Goal: Transaction & Acquisition: Purchase product/service

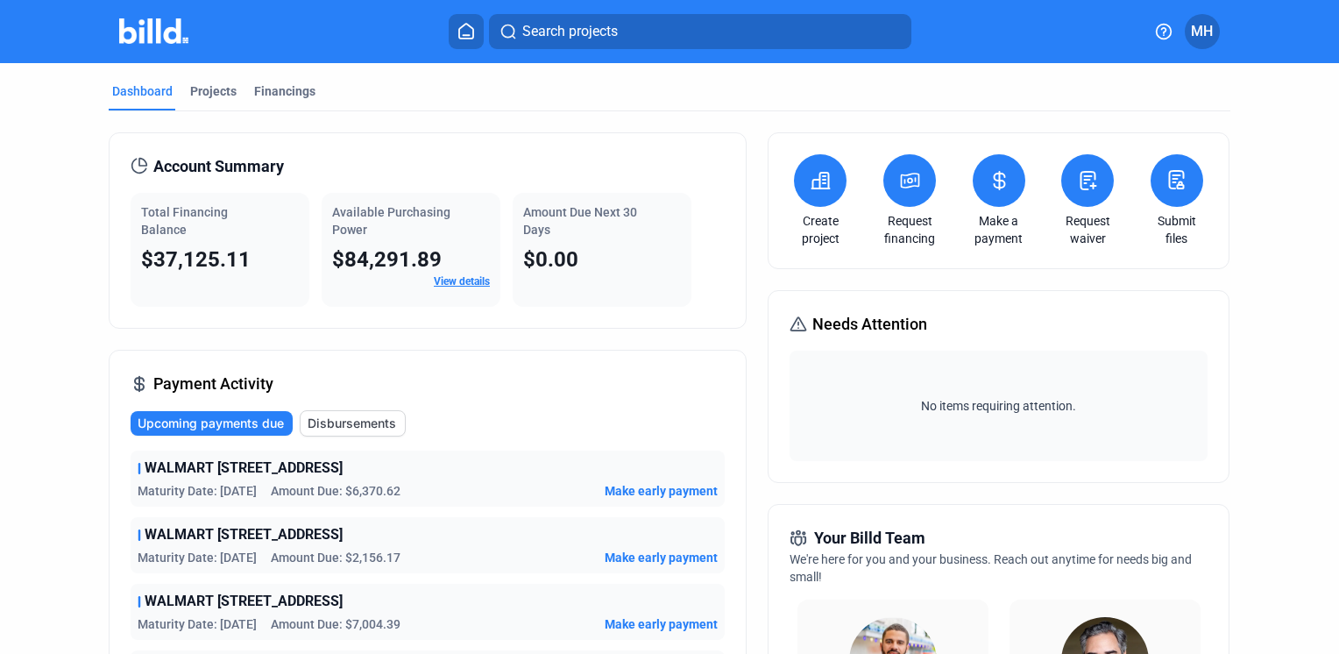
click at [818, 186] on icon at bounding box center [821, 180] width 22 height 21
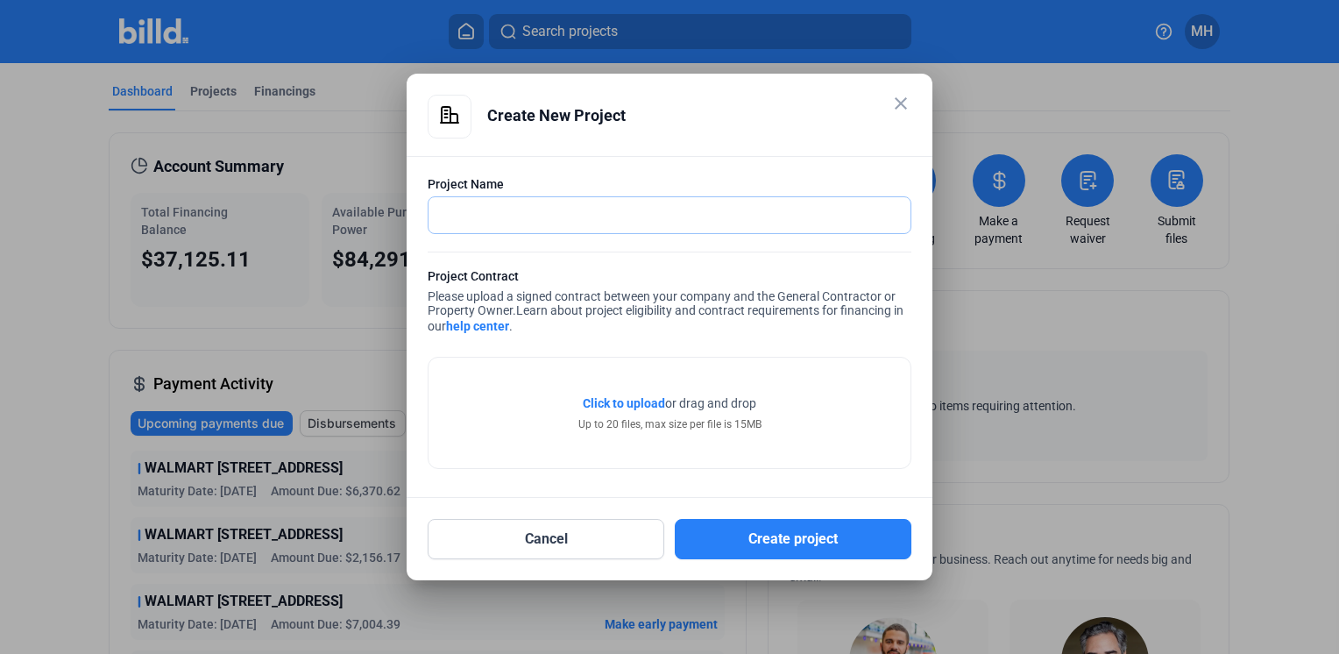
click at [556, 216] on input "text" at bounding box center [660, 215] width 463 height 36
click at [678, 209] on input "WALMART NM 3504" at bounding box center [670, 215] width 482 height 36
type input "WALMART NM 3504 HICKORY NC"
click at [628, 398] on span "Click to upload" at bounding box center [624, 403] width 82 height 14
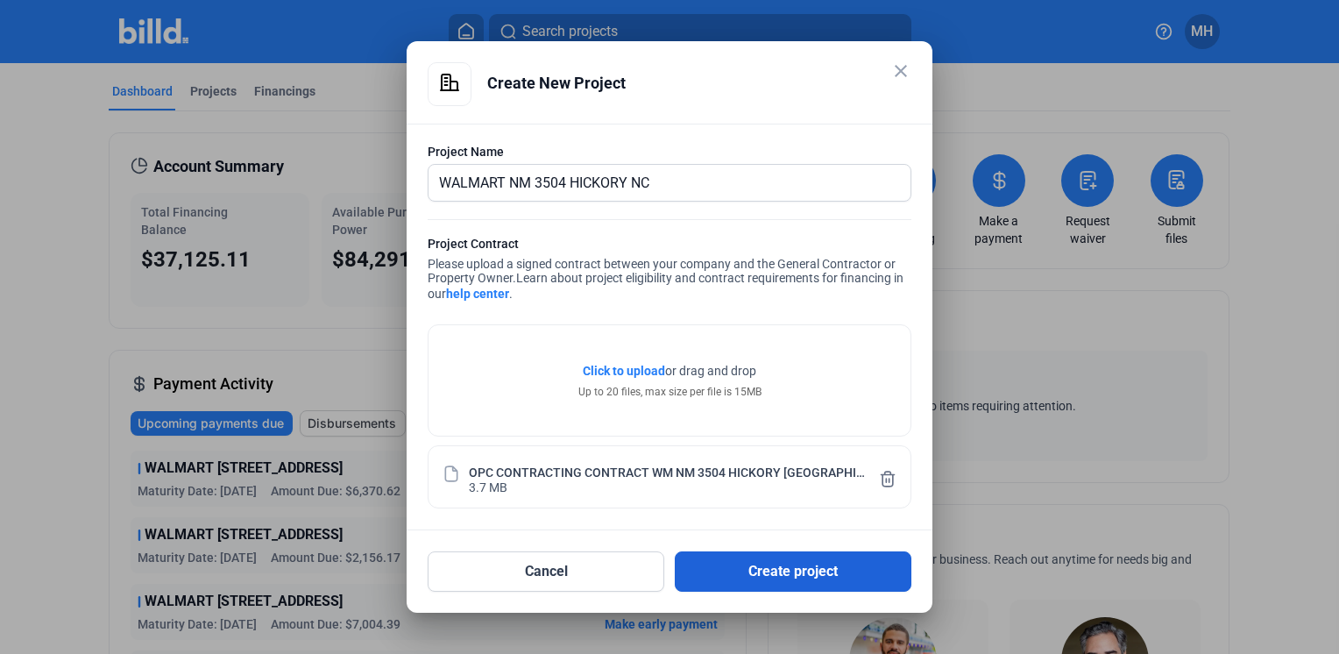
click at [786, 562] on button "Create project" at bounding box center [793, 571] width 237 height 40
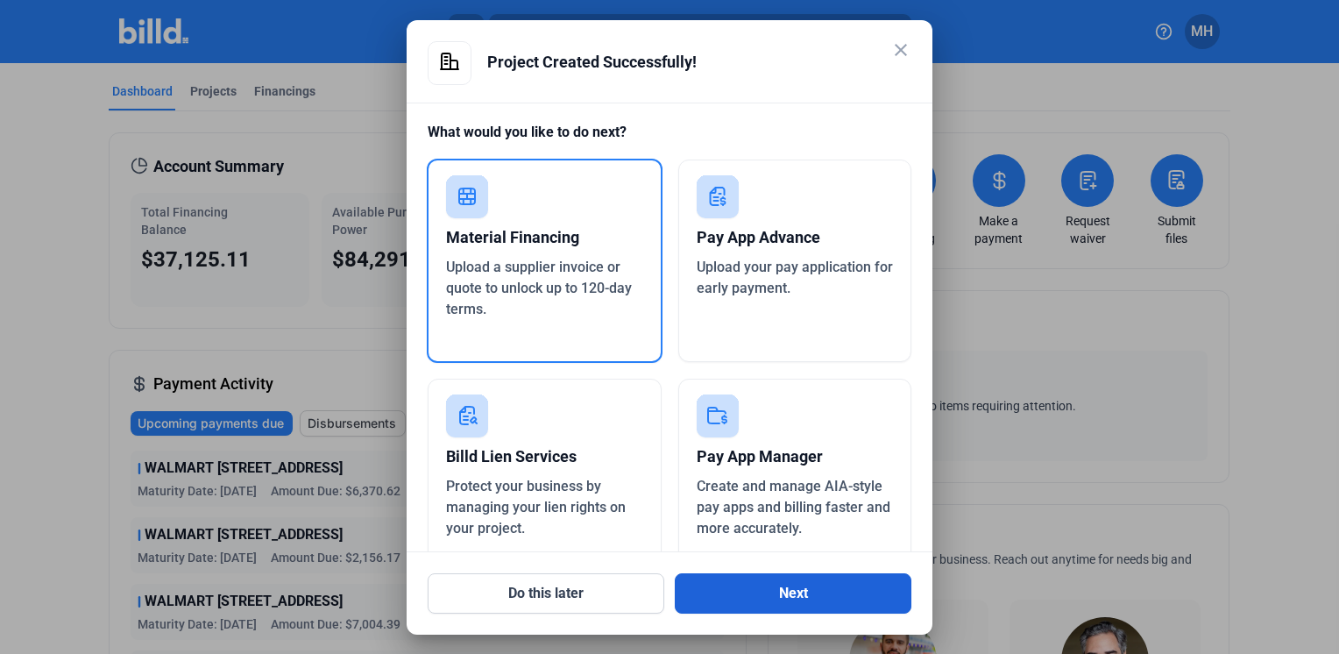
click at [793, 587] on button "Next" at bounding box center [793, 593] width 237 height 40
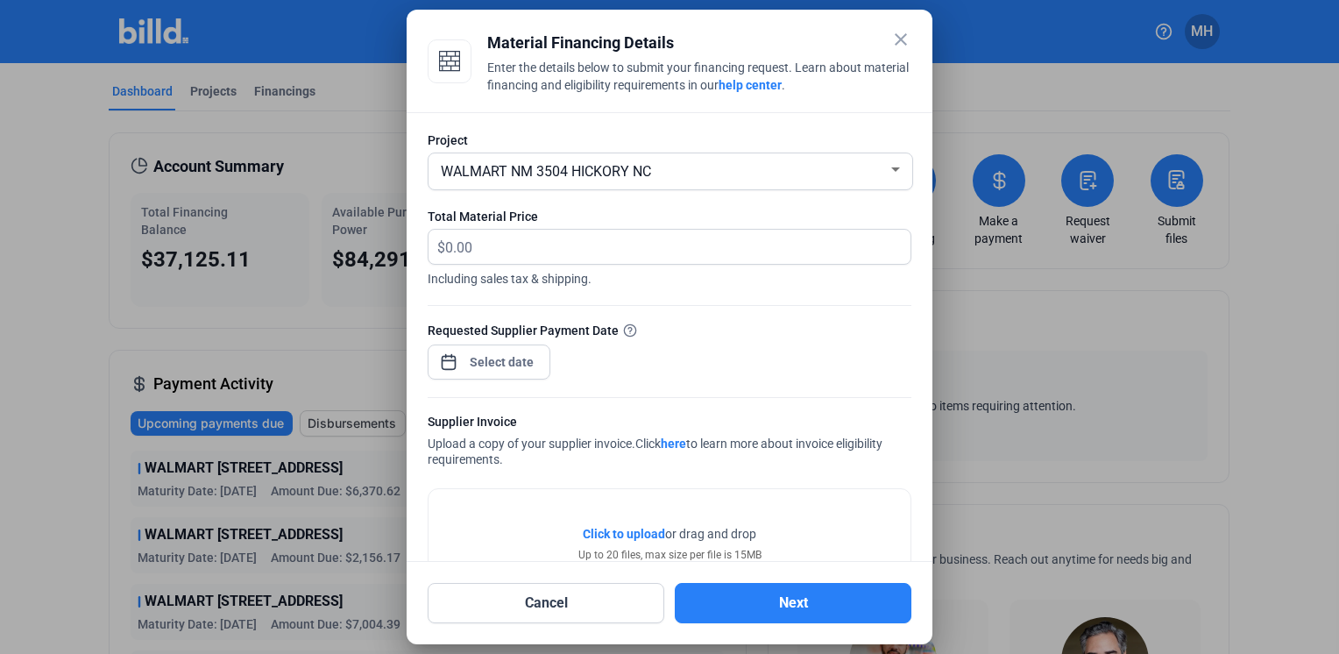
click at [901, 44] on mat-icon "close" at bounding box center [900, 39] width 21 height 21
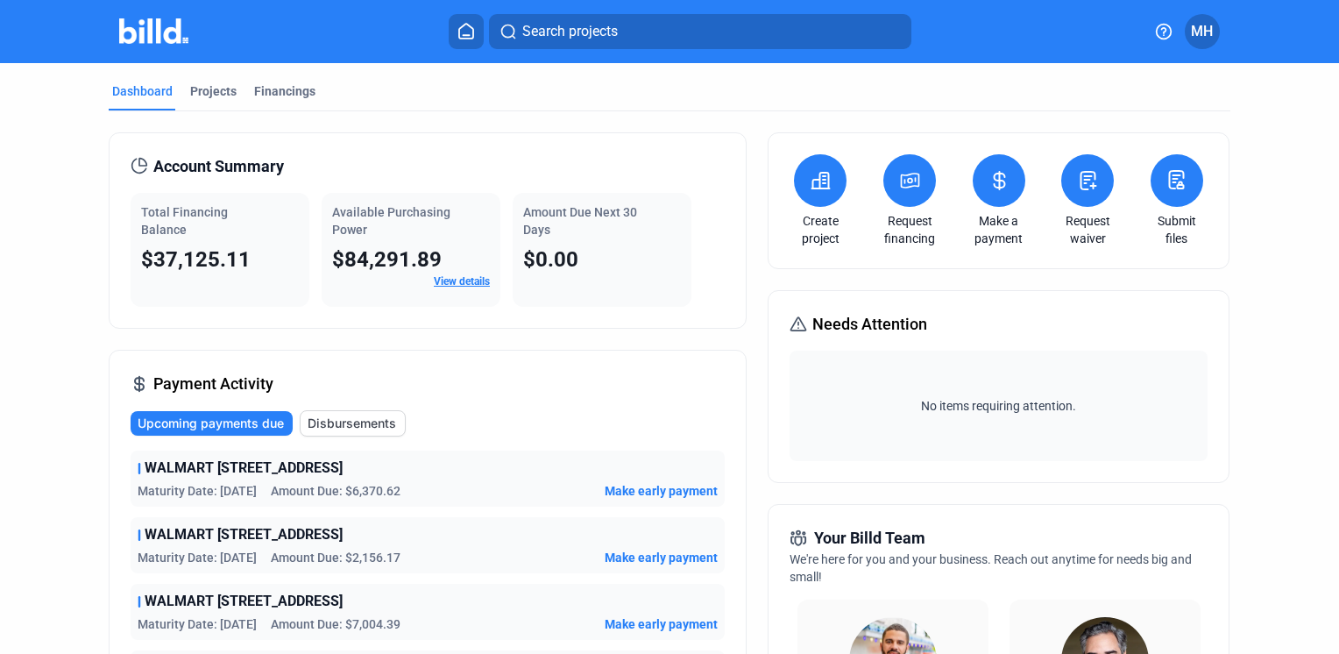
click at [898, 202] on button at bounding box center [909, 180] width 53 height 53
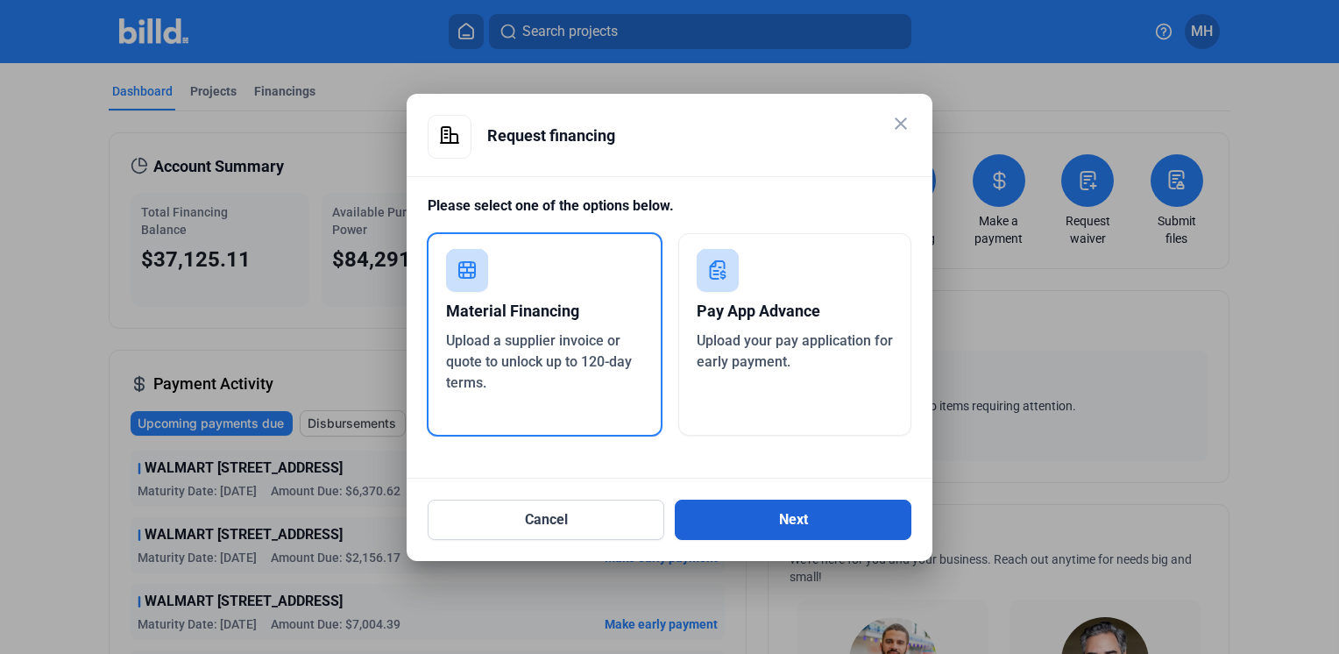
click at [804, 523] on button "Next" at bounding box center [793, 520] width 237 height 40
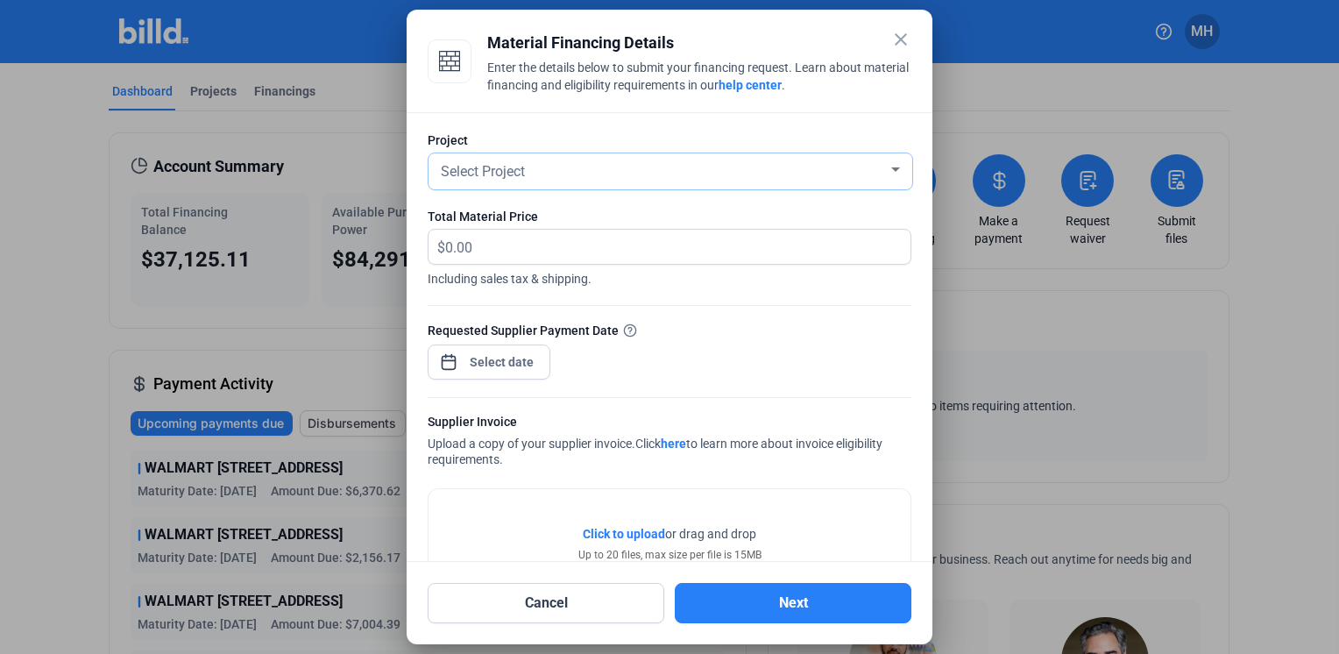
click at [807, 168] on div "Select Project" at bounding box center [662, 170] width 450 height 25
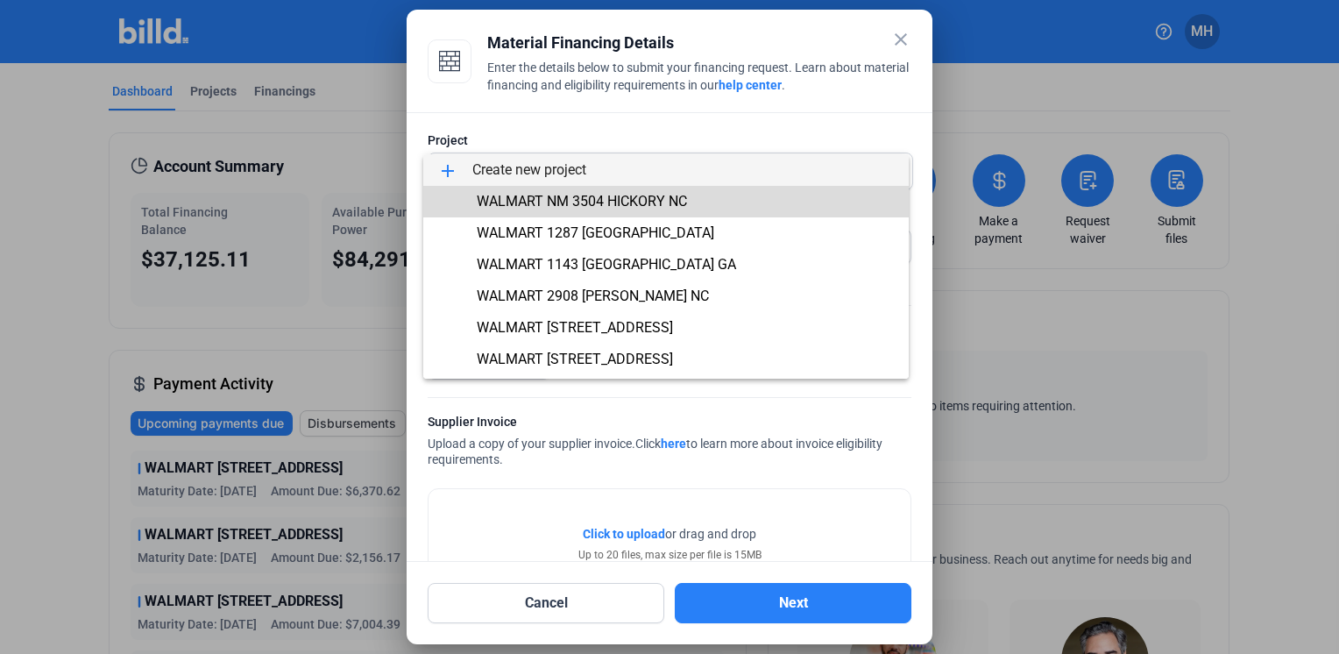
click at [771, 205] on span "WALMART NM 3504 HICKORY NC" at bounding box center [665, 202] width 457 height 32
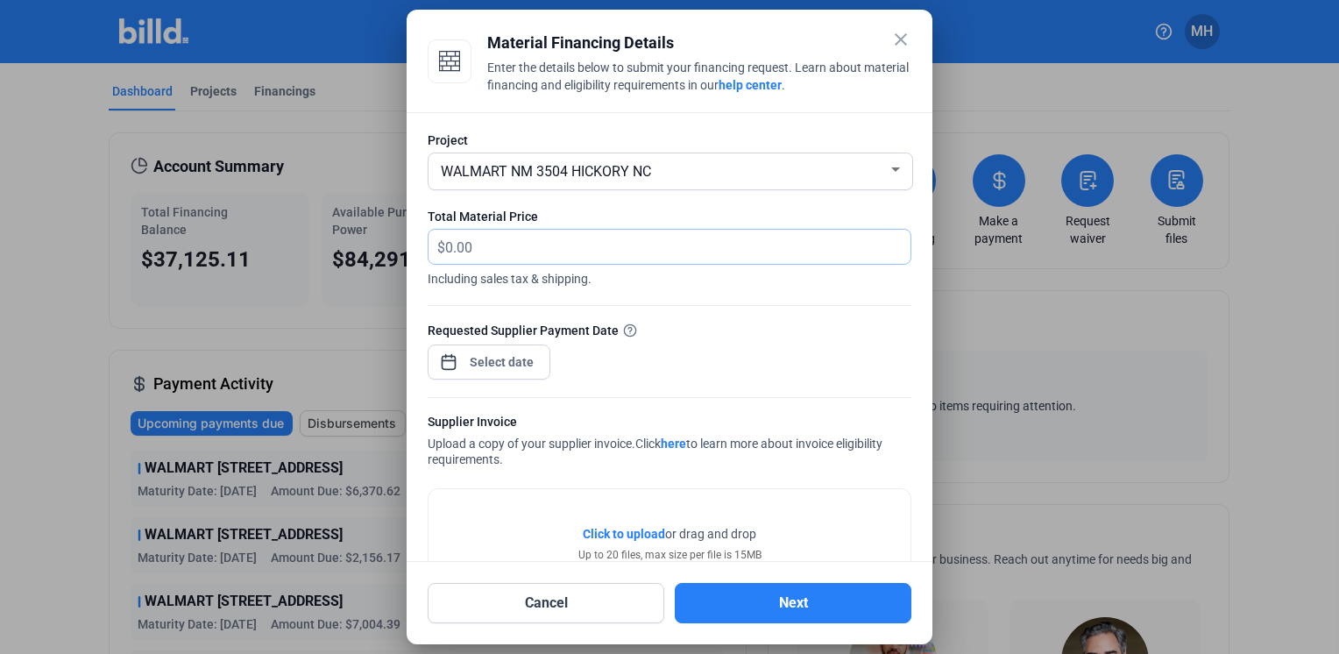
click at [707, 242] on input "text" at bounding box center [677, 247] width 465 height 34
type input "4,437.50"
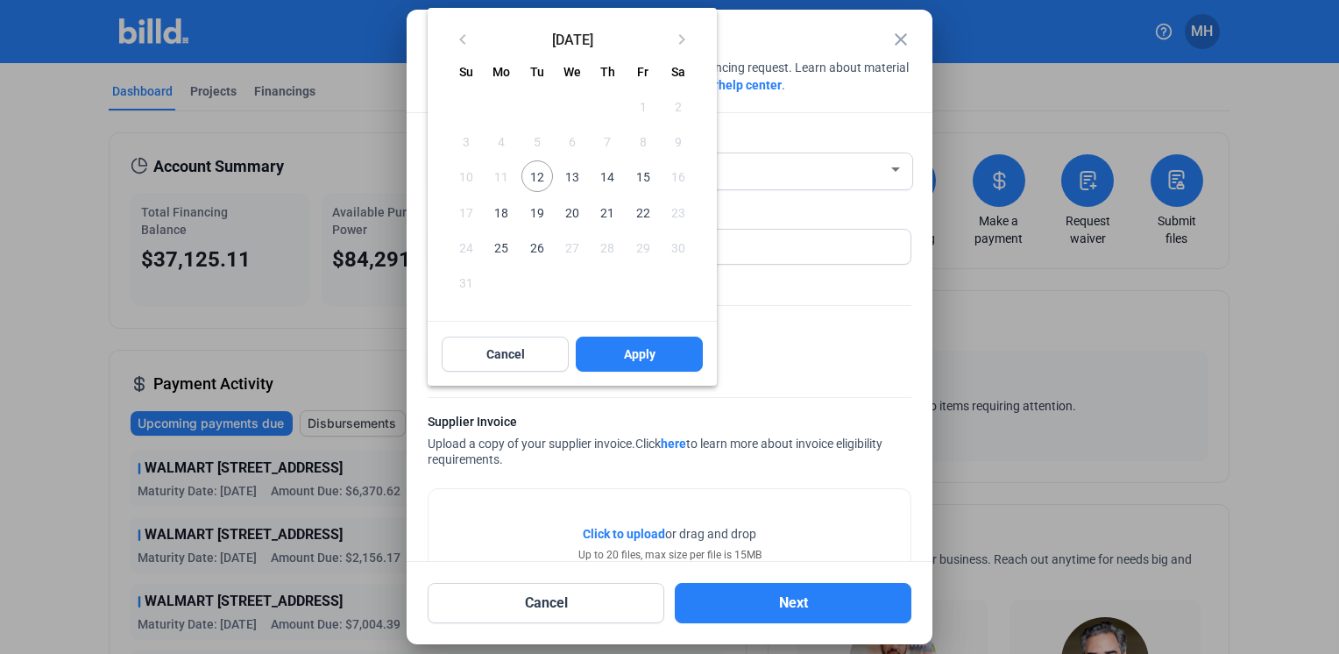
click at [488, 370] on div "close Material Financing Details Enter the details below to submit your financi…" at bounding box center [669, 327] width 1339 height 654
click at [542, 171] on span "12" at bounding box center [537, 176] width 32 height 32
click at [655, 354] on span "Apply" at bounding box center [640, 354] width 32 height 18
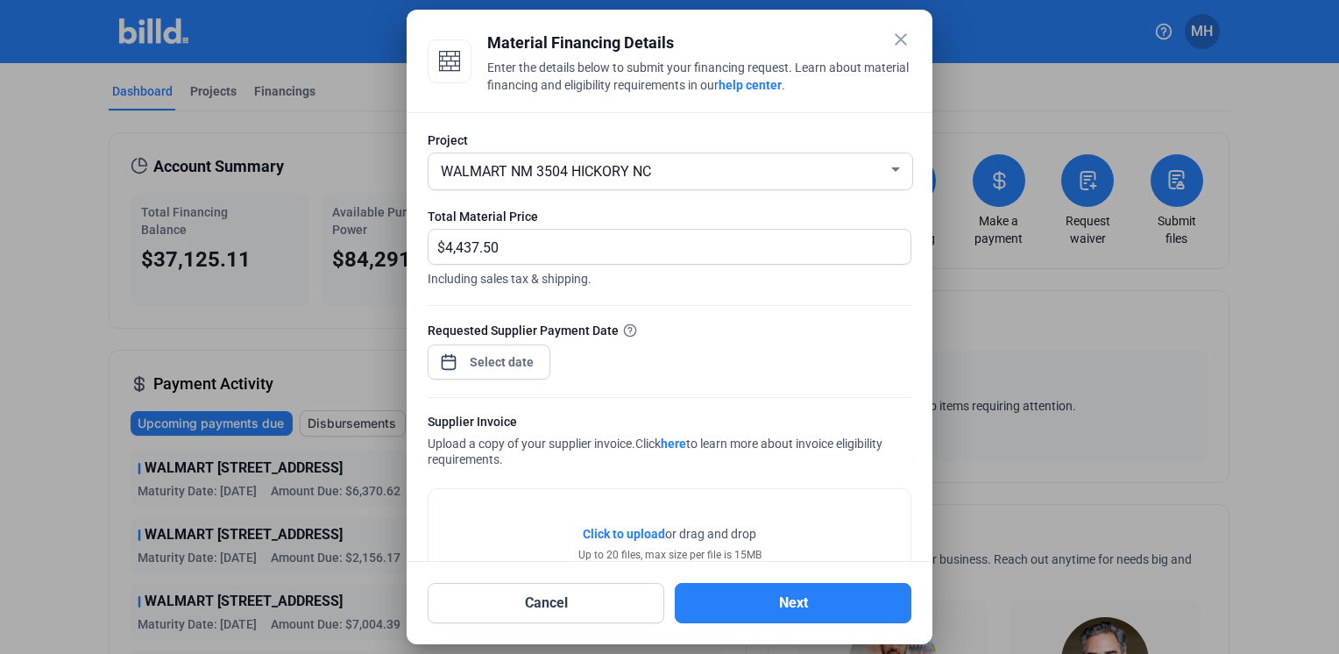
click at [629, 531] on span "Click to upload" at bounding box center [624, 534] width 82 height 14
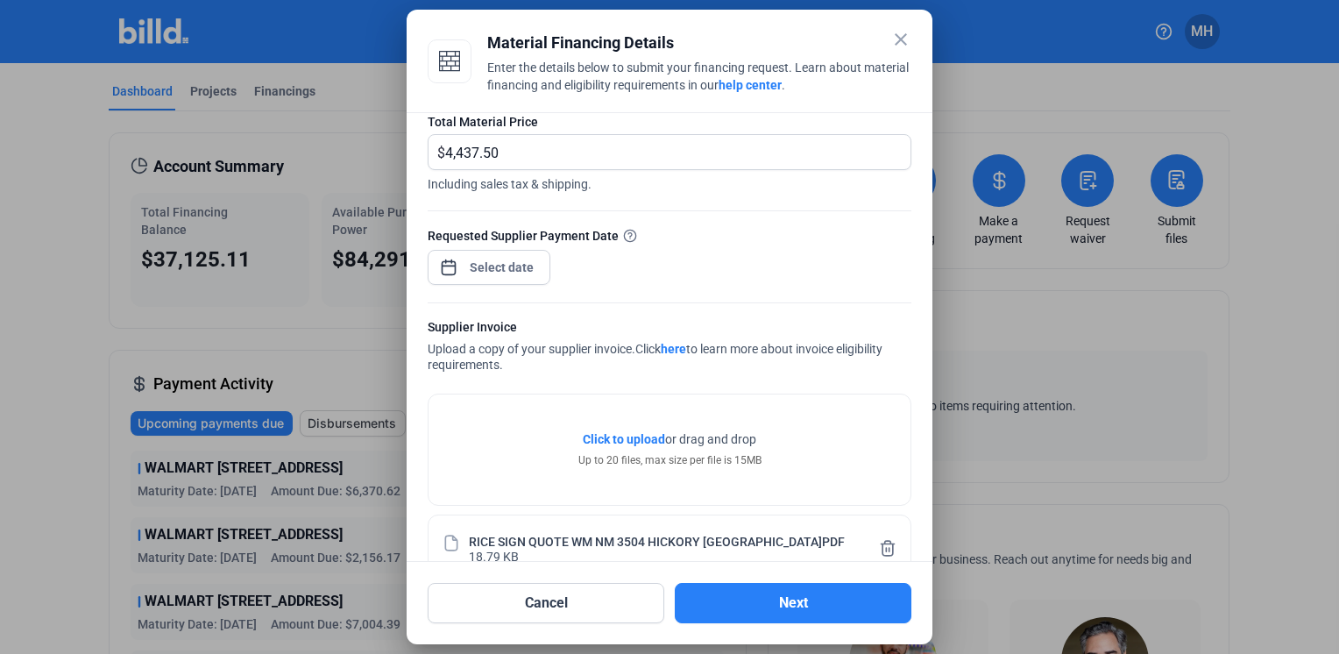
scroll to position [131, 0]
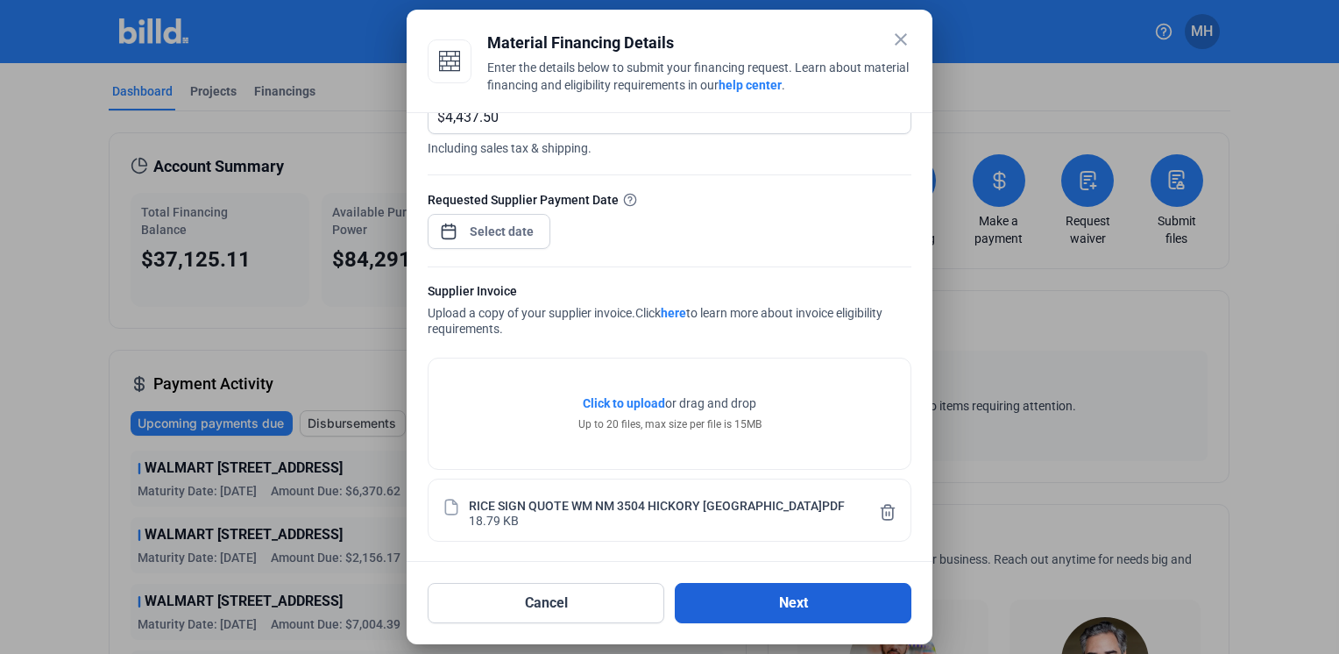
click at [786, 599] on button "Next" at bounding box center [793, 603] width 237 height 40
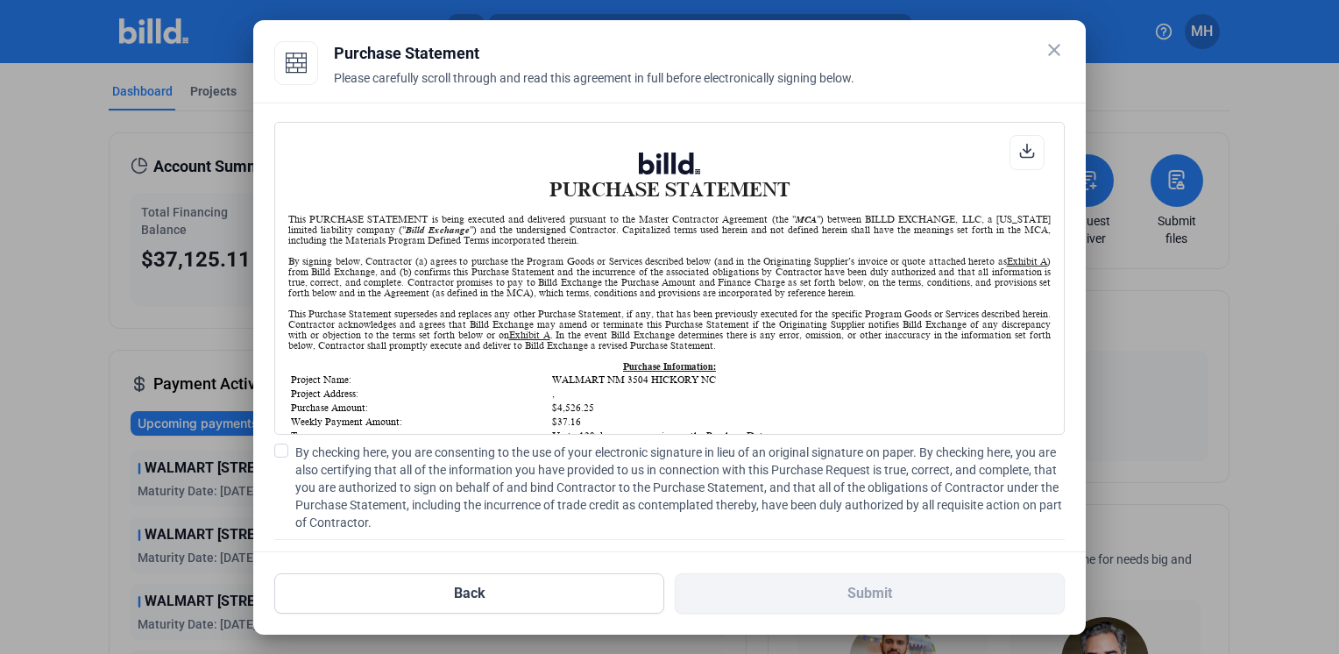
scroll to position [0, 0]
click at [280, 447] on span at bounding box center [281, 450] width 14 height 14
click at [0, 0] on input "By checking here, you are consenting to the use of your electronic signature in…" at bounding box center [0, 0] width 0 height 0
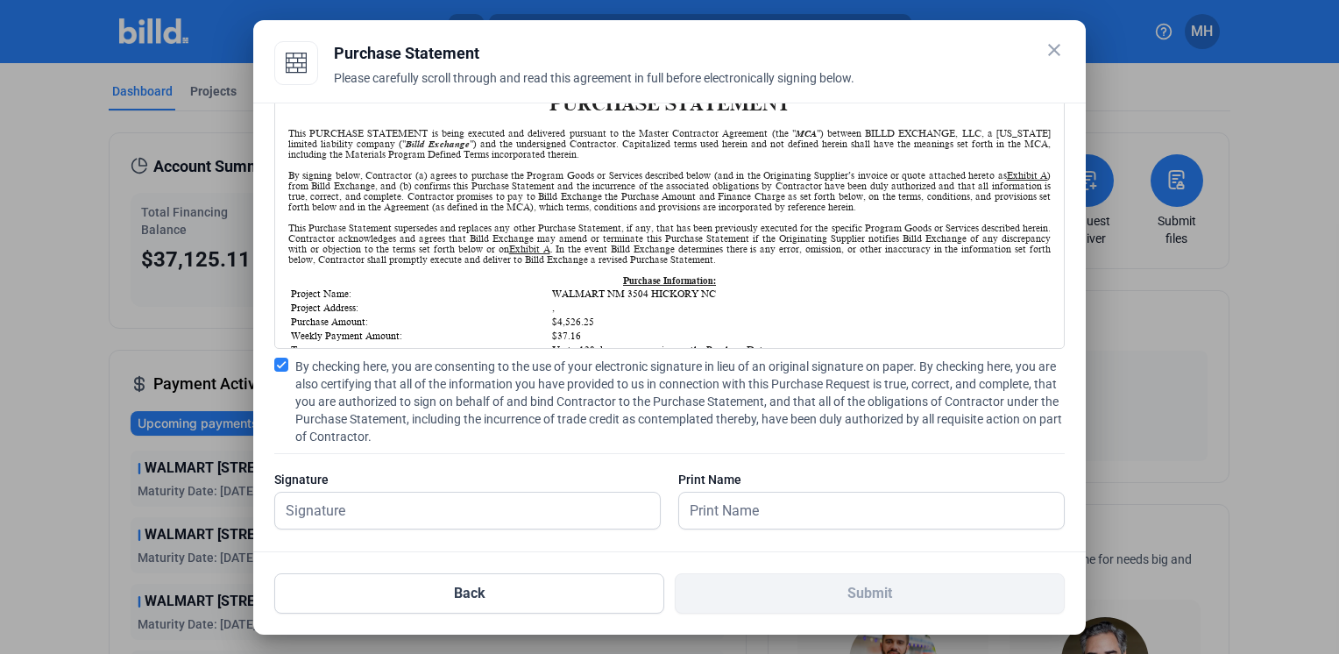
scroll to position [102, 0]
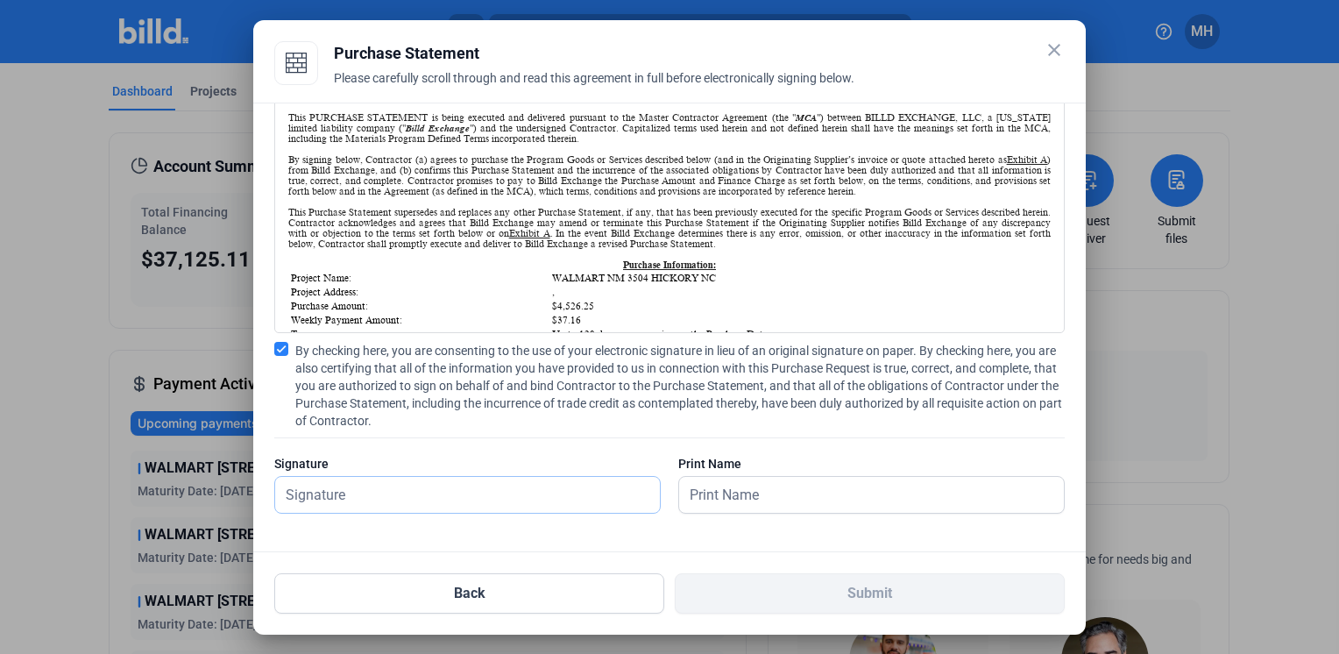
click at [434, 497] on input "text" at bounding box center [457, 495] width 365 height 36
type input "[PERSON_NAME]"
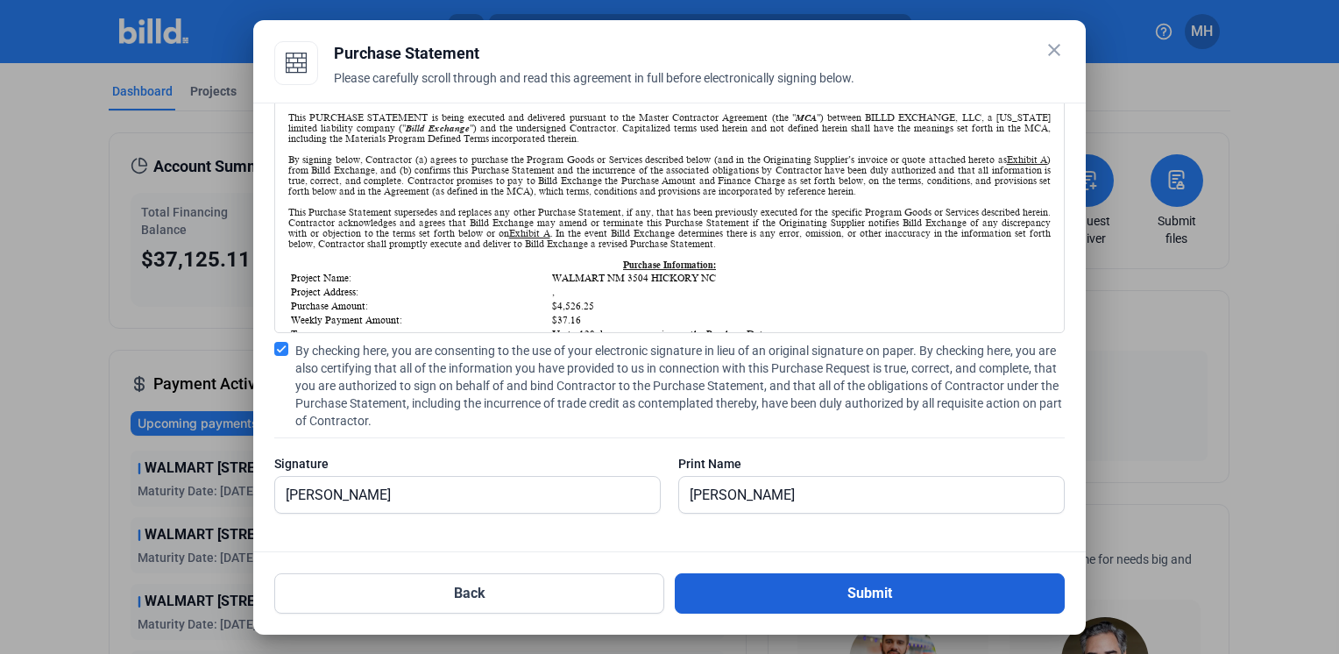
click at [880, 588] on button "Submit" at bounding box center [870, 593] width 390 height 40
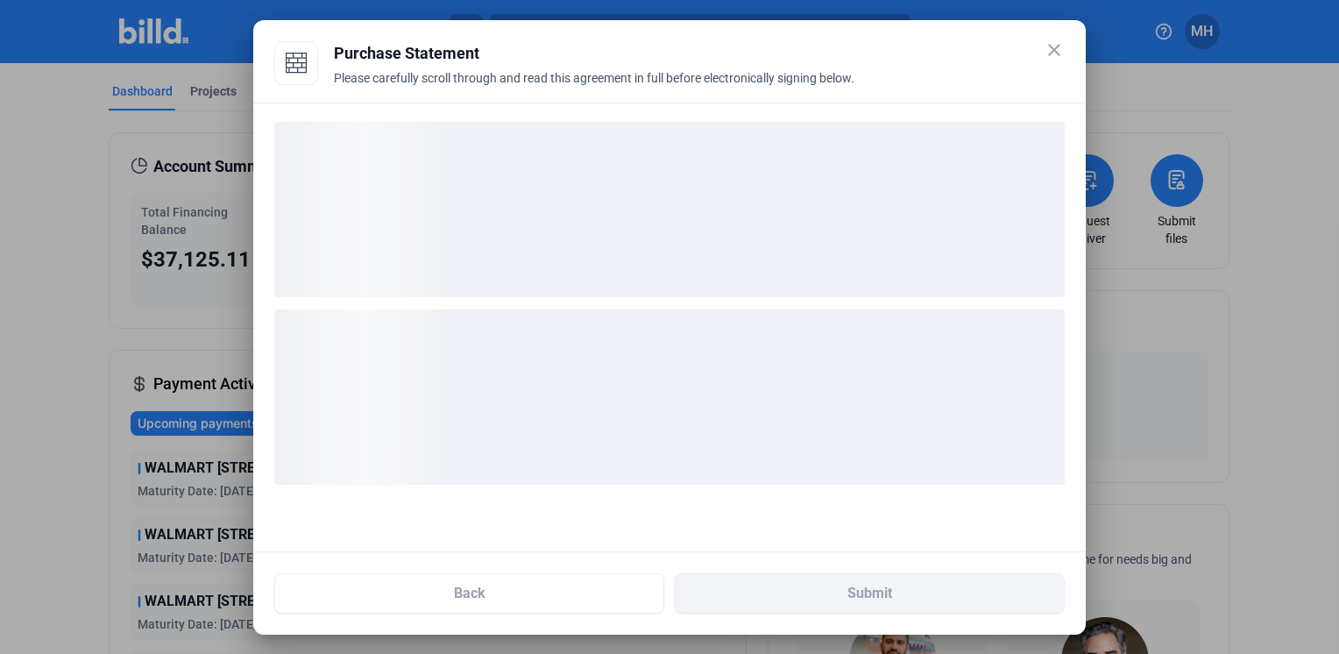
scroll to position [0, 0]
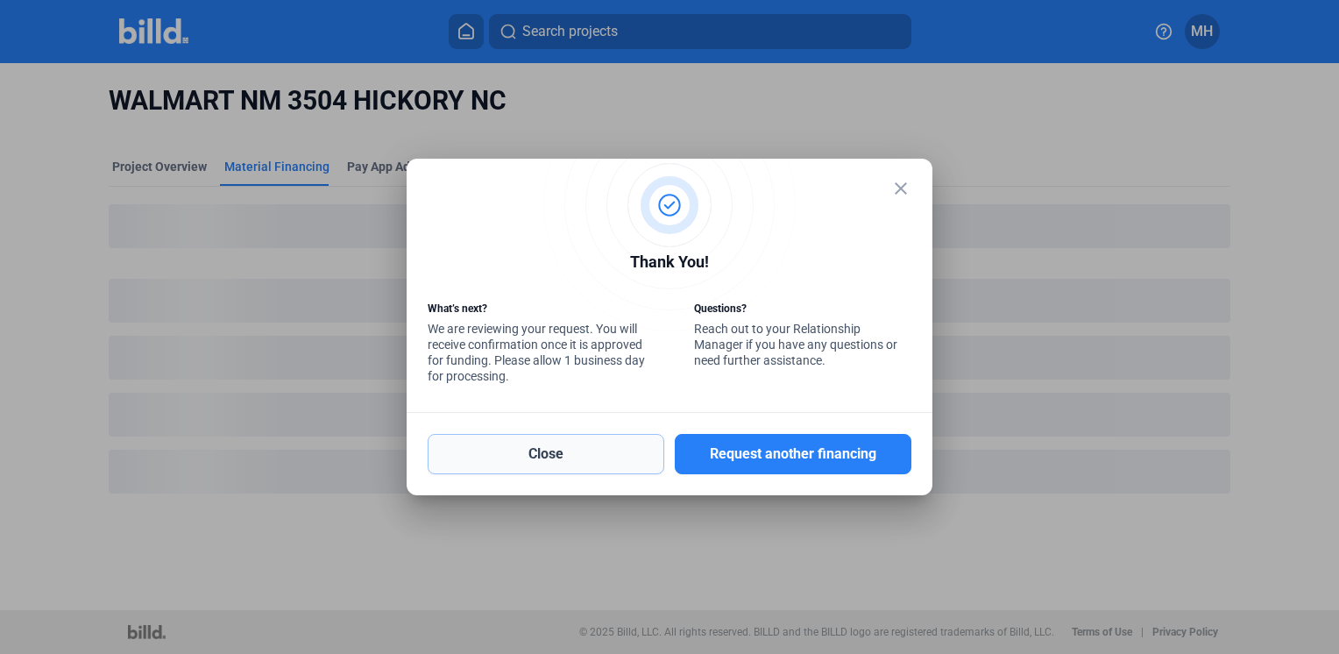
click at [536, 449] on button "Close" at bounding box center [546, 454] width 237 height 40
